Goal: Complete application form

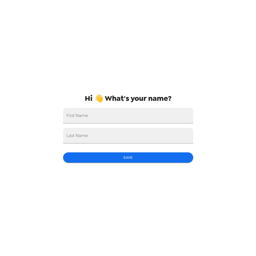
click at [140, 126] on div "Hi 👋 What's your name? First Name Last Name Save" at bounding box center [128, 128] width 139 height 256
click at [145, 122] on input "First Name" at bounding box center [128, 116] width 130 height 16
type input "Dylan"
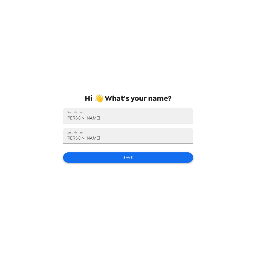
type input "Warren"
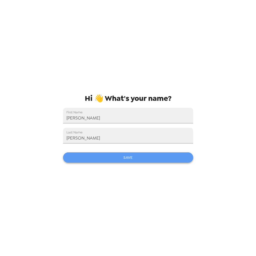
click at [159, 157] on button "Save" at bounding box center [128, 157] width 130 height 10
